Goal: Transaction & Acquisition: Purchase product/service

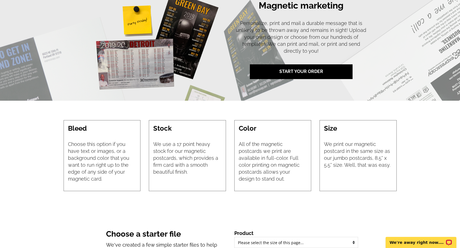
scroll to position [305, 0]
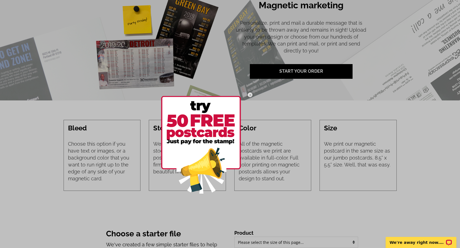
click at [205, 168] on img at bounding box center [201, 145] width 80 height 98
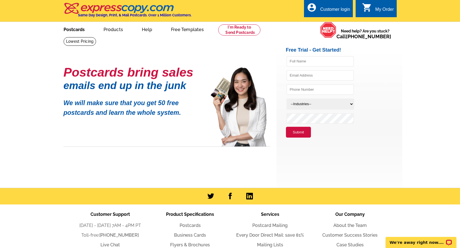
click at [77, 27] on link "Postcards" at bounding box center [74, 28] width 39 height 13
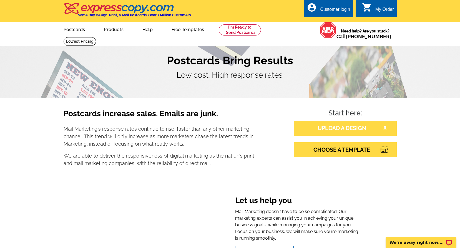
click at [343, 130] on link "UPLOAD A DESIGN" at bounding box center [345, 128] width 103 height 15
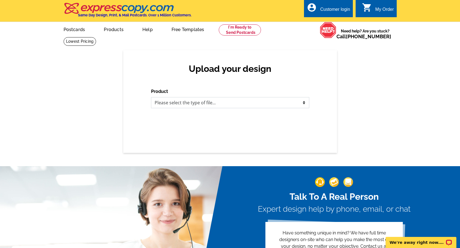
click at [293, 104] on select "Please select the type of file... Postcards Business Cards Letters and flyers G…" at bounding box center [230, 102] width 158 height 11
select select "1"
click at [151, 97] on select "Please select the type of file... Postcards Business Cards Letters and flyers G…" at bounding box center [230, 102] width 158 height 11
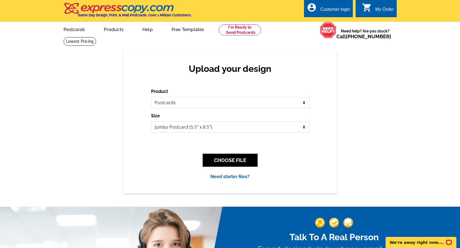
click at [198, 127] on select "Jumbo Postcard (5.5" x 8.5") Regular Postcard (4.25" x 5.6") Panoramic Postcard…" at bounding box center [230, 127] width 158 height 11
select select "1"
click at [151, 122] on select "Jumbo Postcard (5.5" x 8.5") Regular Postcard (4.25" x 5.6") Panoramic Postcard…" at bounding box center [230, 127] width 158 height 11
click at [225, 157] on button "CHOOSE FILE" at bounding box center [230, 160] width 55 height 13
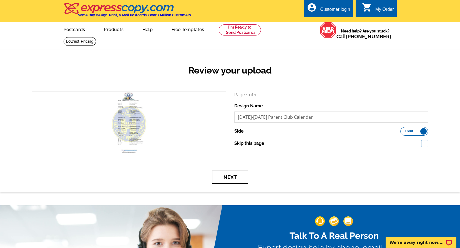
click at [224, 181] on button "Next" at bounding box center [230, 177] width 36 height 13
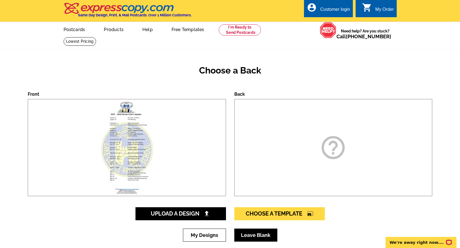
click at [251, 235] on link "Leave Blank" at bounding box center [255, 235] width 43 height 13
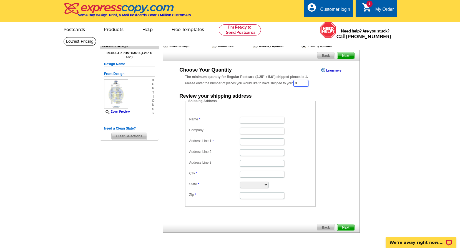
click at [307, 84] on input "0" at bounding box center [300, 83] width 15 height 7
type input "350"
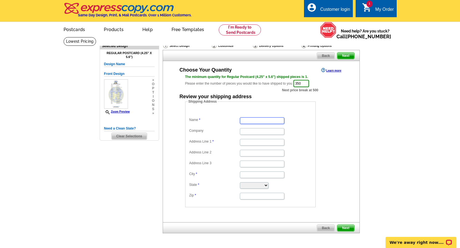
click at [251, 119] on input "Name" at bounding box center [262, 120] width 44 height 7
type input "Cerrita"
type input "11424 N Saint Andrews Cir"
type input "New Orleans"
select select "LA"
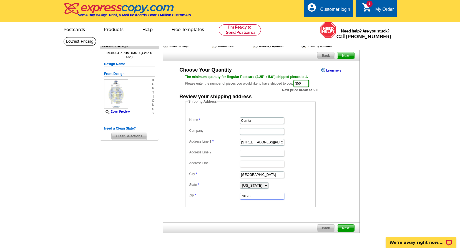
type input "70128"
click at [353, 233] on div "Back Next" at bounding box center [261, 227] width 197 height 11
click at [348, 226] on span "Next" at bounding box center [345, 228] width 17 height 7
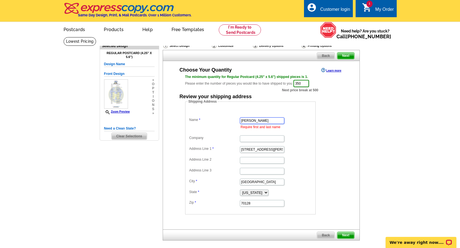
type input "Cerrita JOnes"
click at [344, 233] on span "Next" at bounding box center [345, 235] width 17 height 7
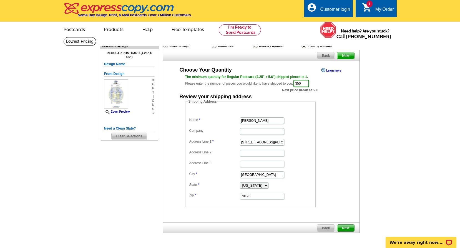
click at [344, 229] on span "Next" at bounding box center [345, 228] width 17 height 7
